Goal: Information Seeking & Learning: Check status

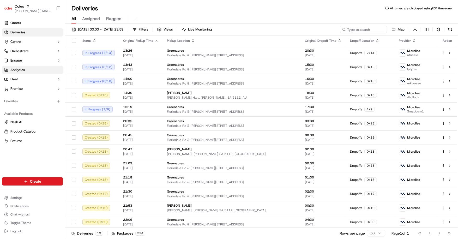
click at [22, 69] on span "Analytics" at bounding box center [17, 70] width 14 height 5
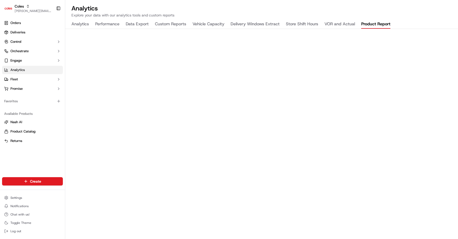
click at [374, 24] on button "Product Report" at bounding box center [375, 24] width 29 height 9
click at [33, 24] on link "Orders" at bounding box center [32, 23] width 61 height 8
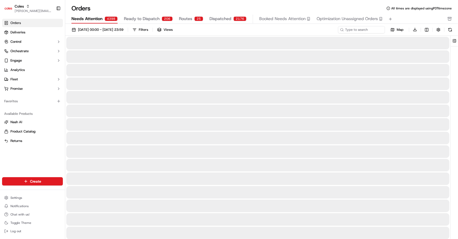
click at [97, 18] on span "Needs Attention" at bounding box center [86, 19] width 31 height 6
click at [140, 16] on span "Ready to Dispatch" at bounding box center [142, 19] width 36 height 6
click at [222, 21] on span "Dispatched" at bounding box center [220, 19] width 22 height 6
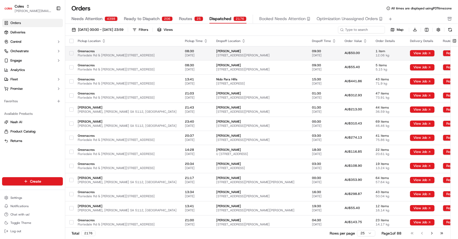
click at [222, 51] on span "[PERSON_NAME]" at bounding box center [259, 51] width 87 height 4
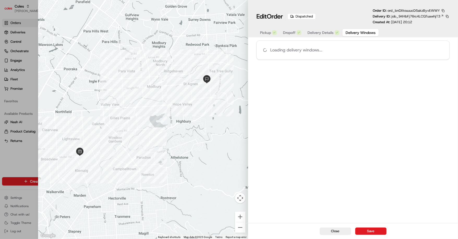
click at [369, 32] on span "Delivery Windows" at bounding box center [361, 32] width 30 height 5
